Goal: Task Accomplishment & Management: Use online tool/utility

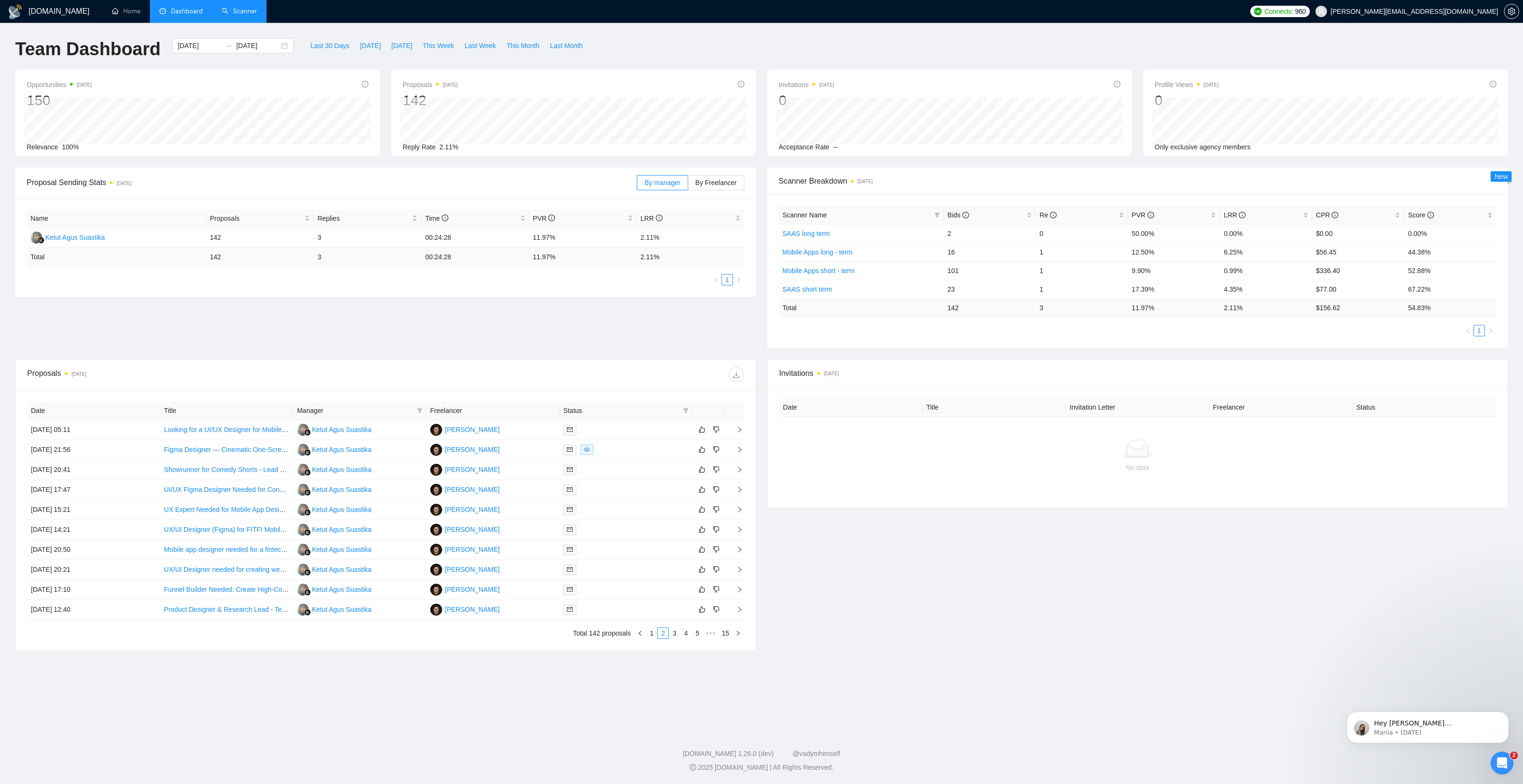
click at [240, 13] on link "Scanner" at bounding box center [240, 12] width 35 height 8
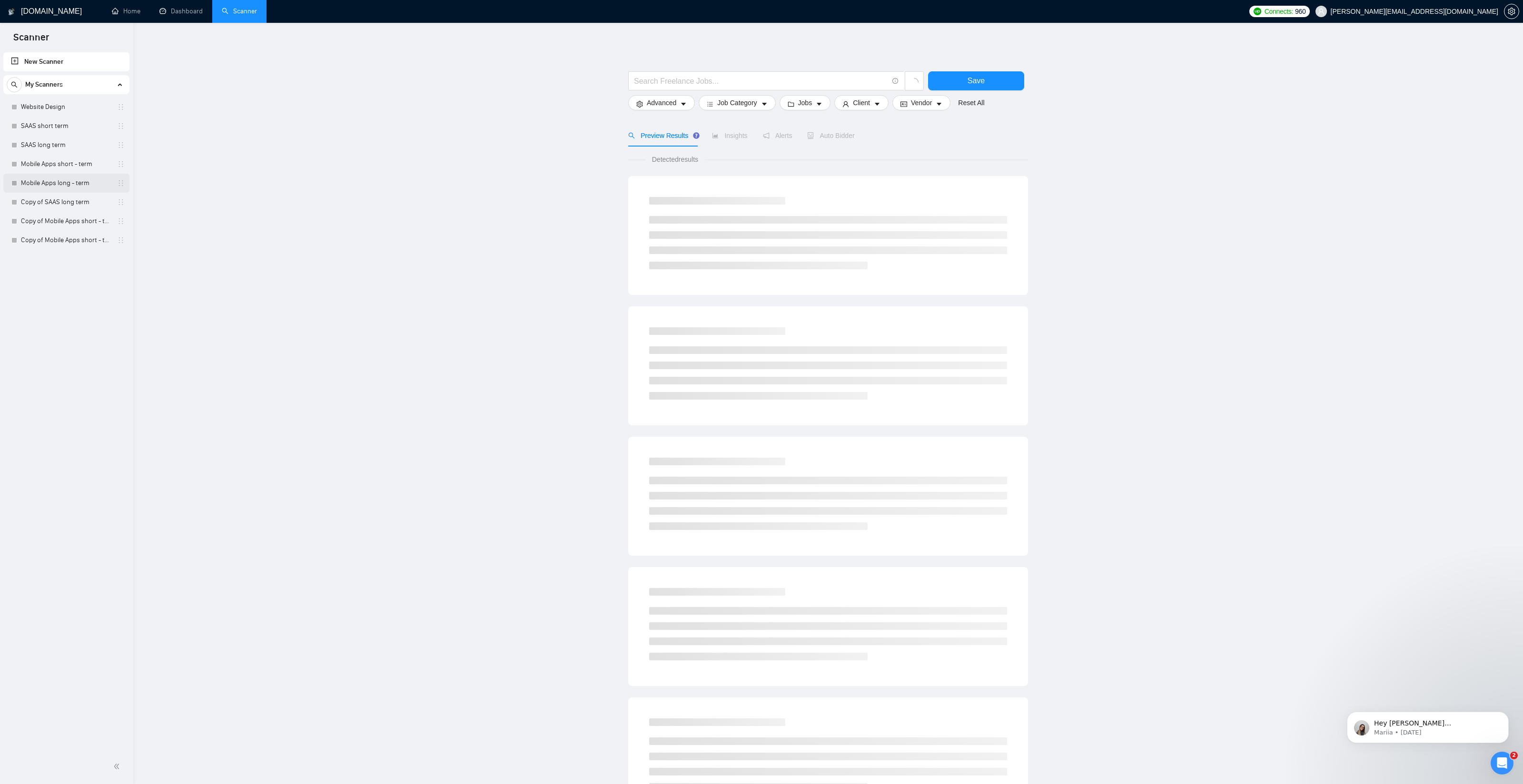
click at [64, 183] on link "Mobile Apps long - term" at bounding box center [66, 183] width 90 height 19
